Goal: Task Accomplishment & Management: Use online tool/utility

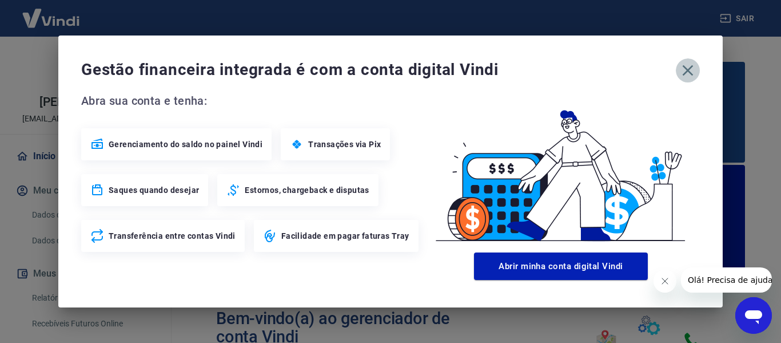
click at [687, 72] on icon "button" at bounding box center [688, 70] width 11 height 11
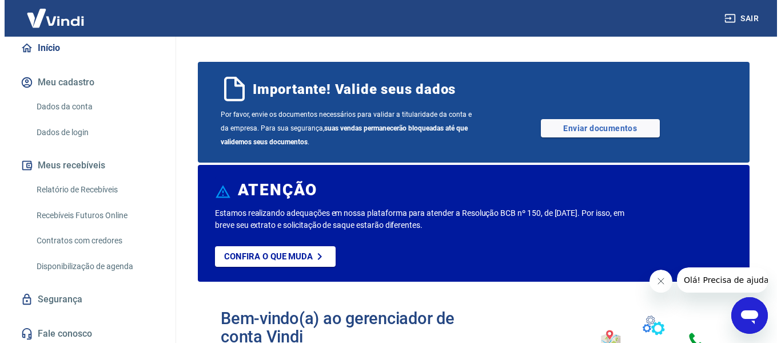
scroll to position [114, 0]
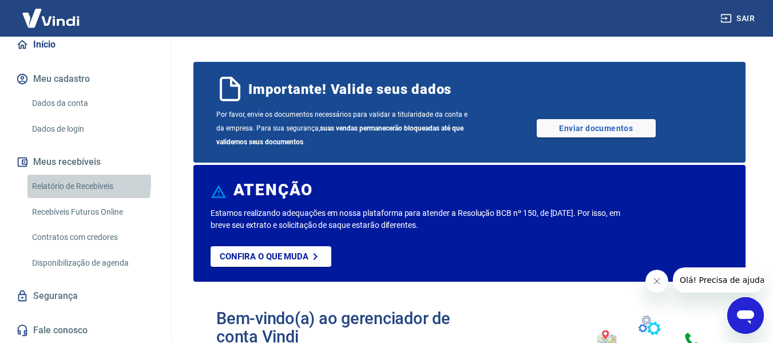
click at [73, 192] on link "Relatório de Recebíveis" at bounding box center [92, 185] width 130 height 23
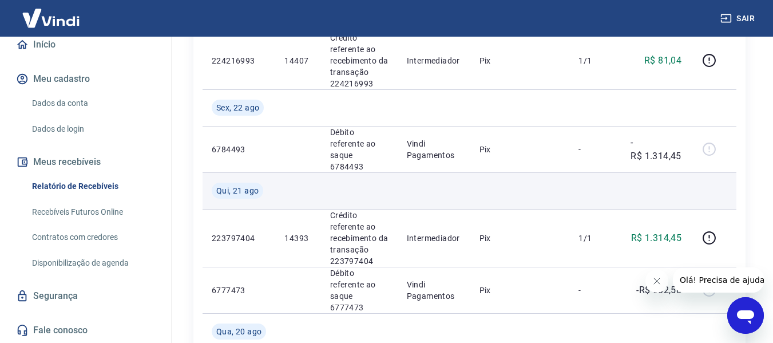
scroll to position [458, 0]
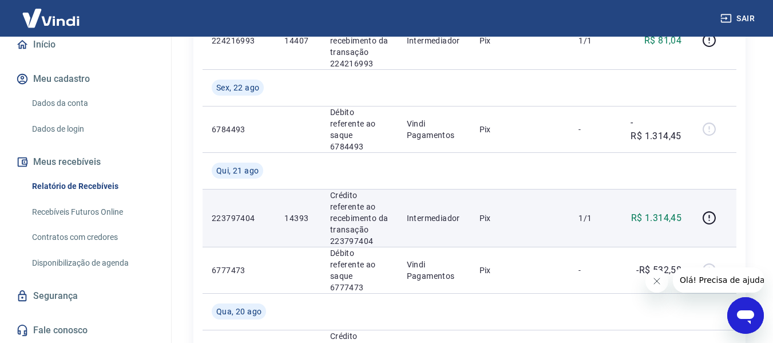
click at [296, 212] on p "14393" at bounding box center [297, 217] width 27 height 11
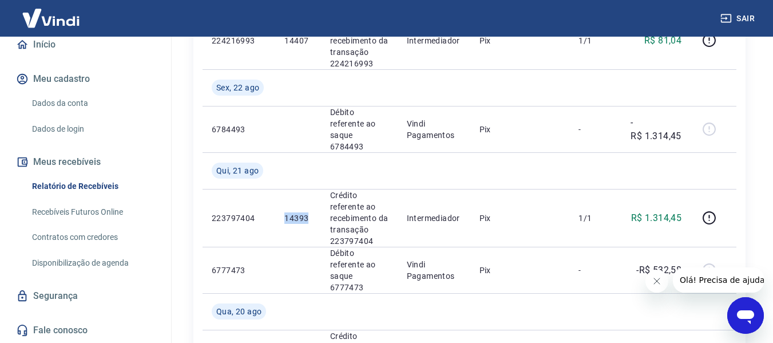
copy p "14393"
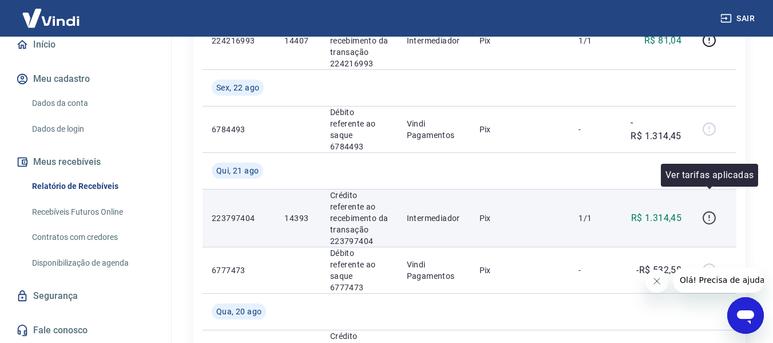
click at [710, 211] on icon "button" at bounding box center [709, 218] width 14 height 14
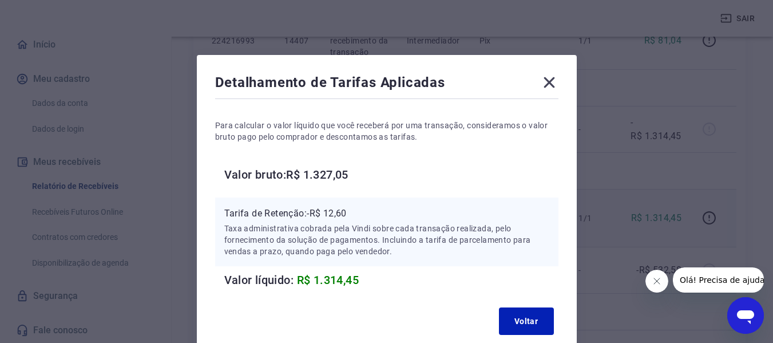
click at [547, 80] on icon at bounding box center [548, 82] width 11 height 11
